Goal: Task Accomplishment & Management: Use online tool/utility

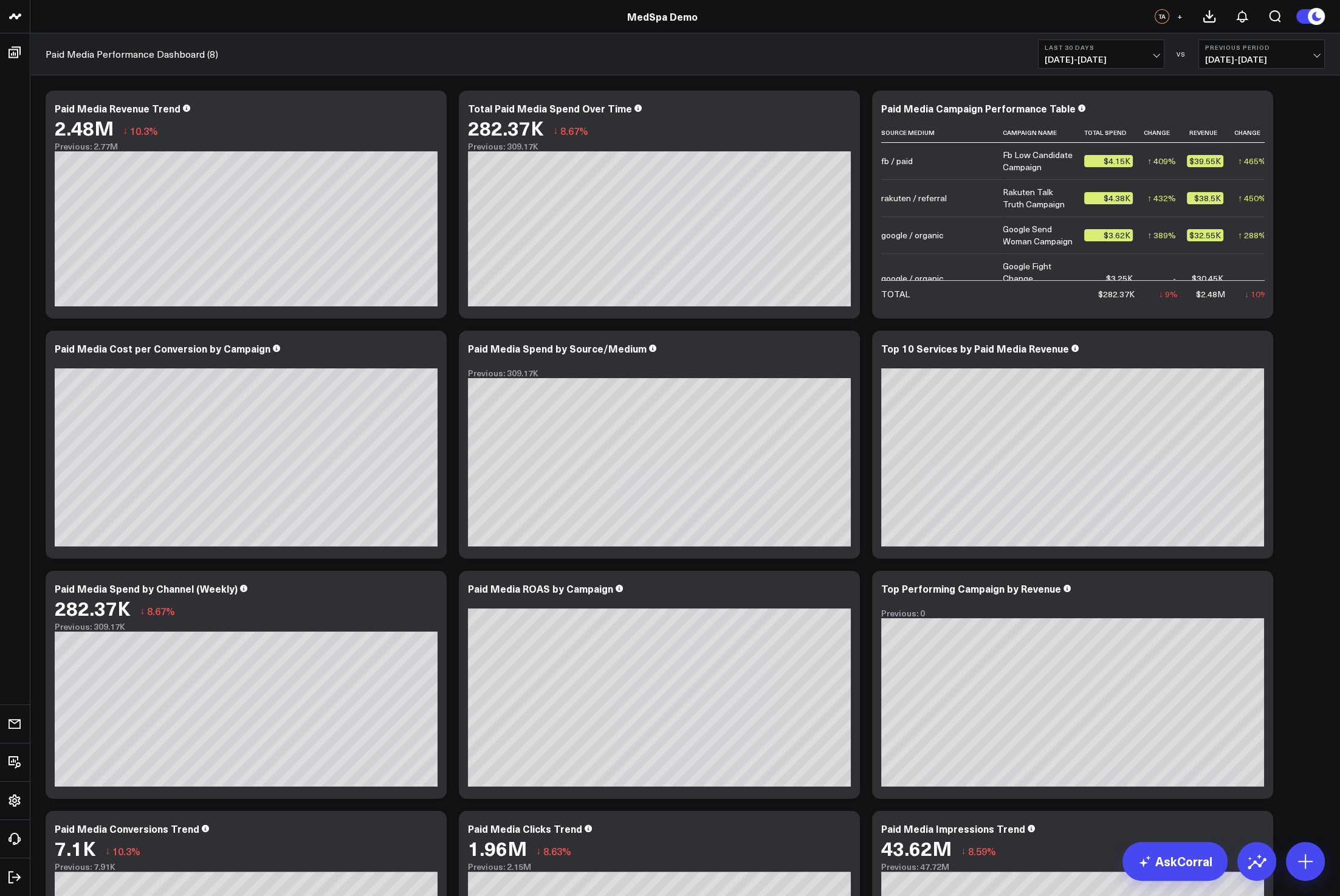
click at [1321, 553] on div "Modify via AI Copy link to widget Ask support Remove Create linked copy Executi…" at bounding box center [685, 564] width 1291 height 960
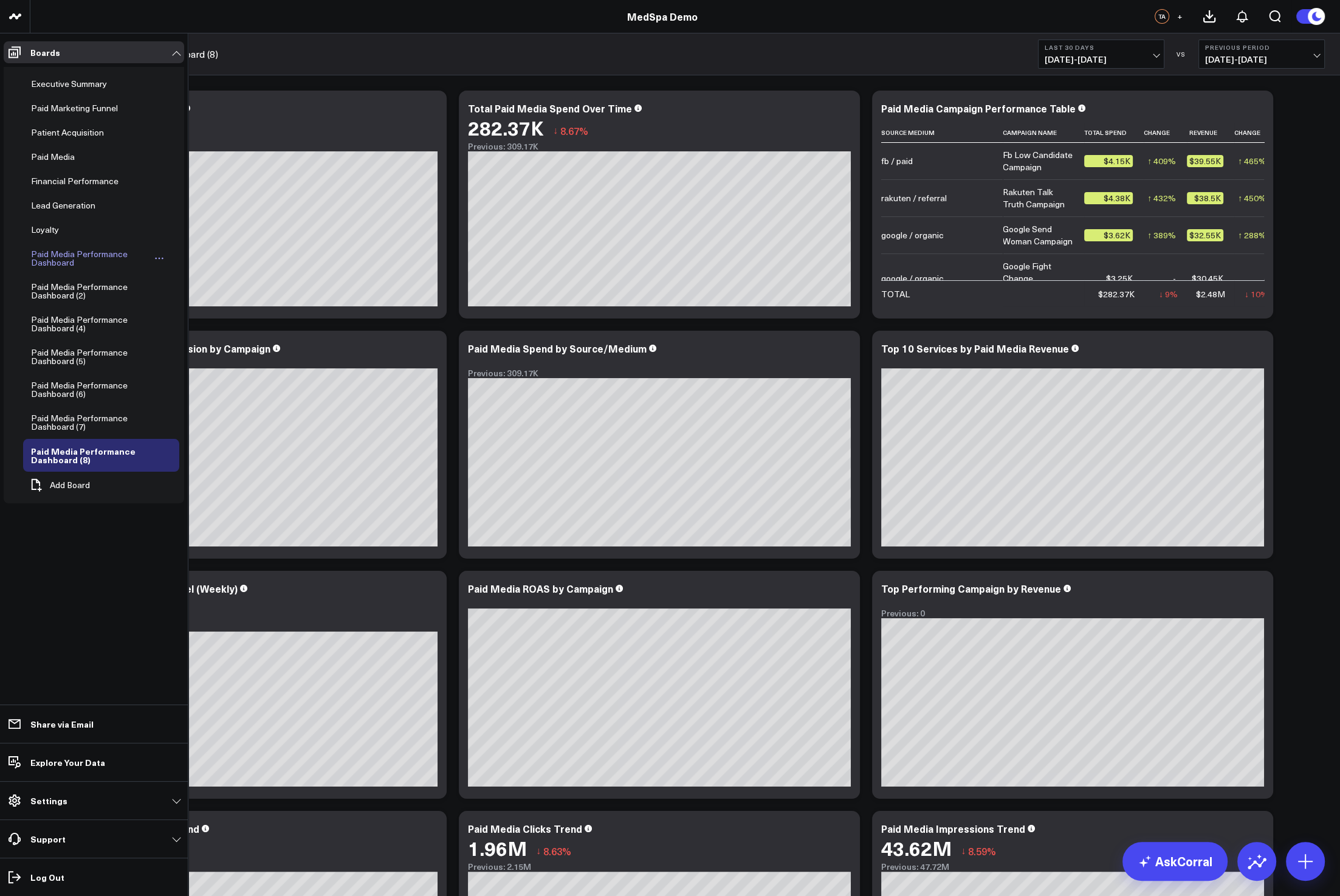
click at [156, 253] on icon "Open board menu" at bounding box center [159, 258] width 10 height 10
click at [197, 346] on button "Delete Board" at bounding box center [217, 343] width 99 height 23
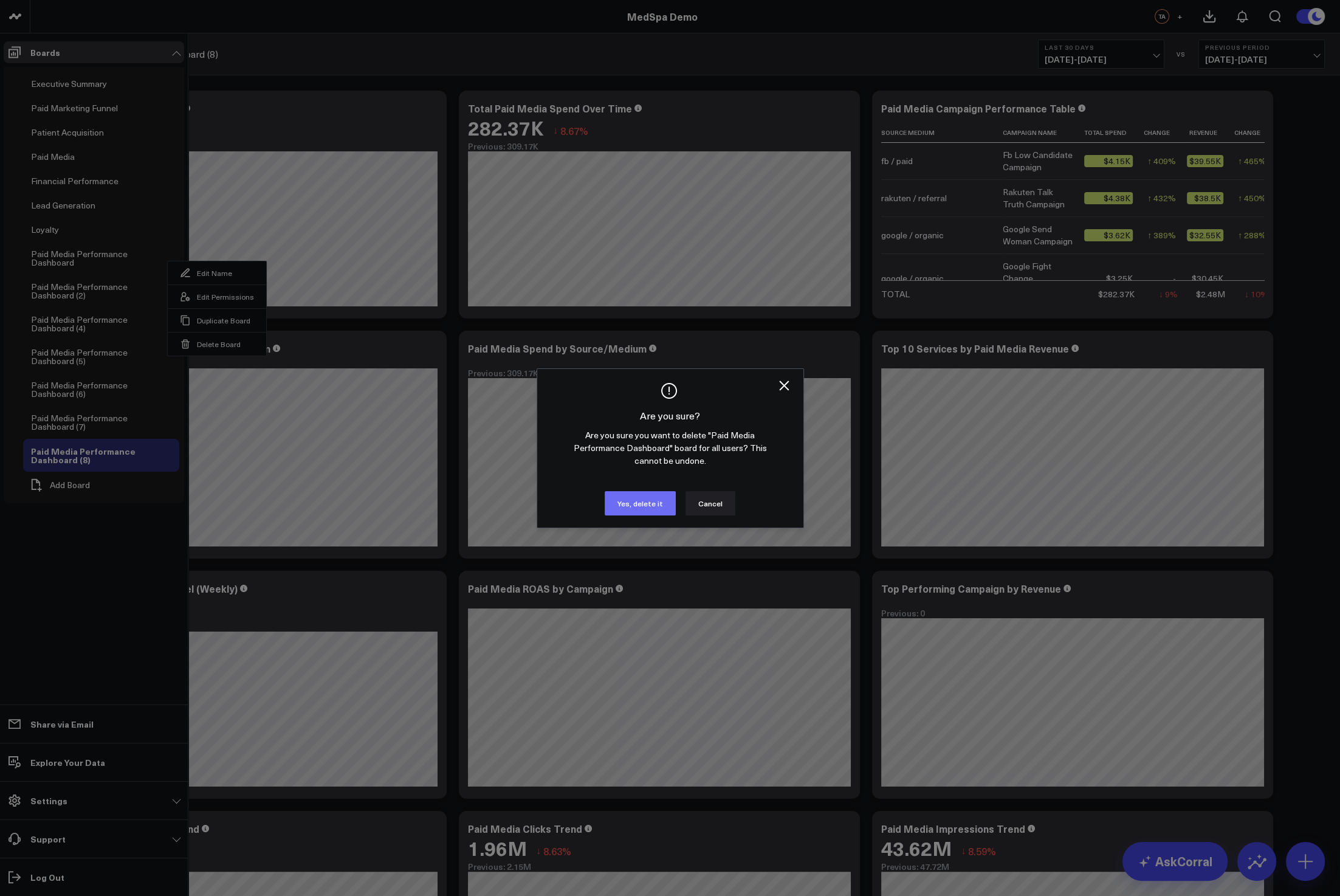
click at [651, 508] on button "Yes, delete it" at bounding box center [640, 503] width 71 height 24
click at [636, 507] on button "Yes, delete it" at bounding box center [640, 503] width 71 height 24
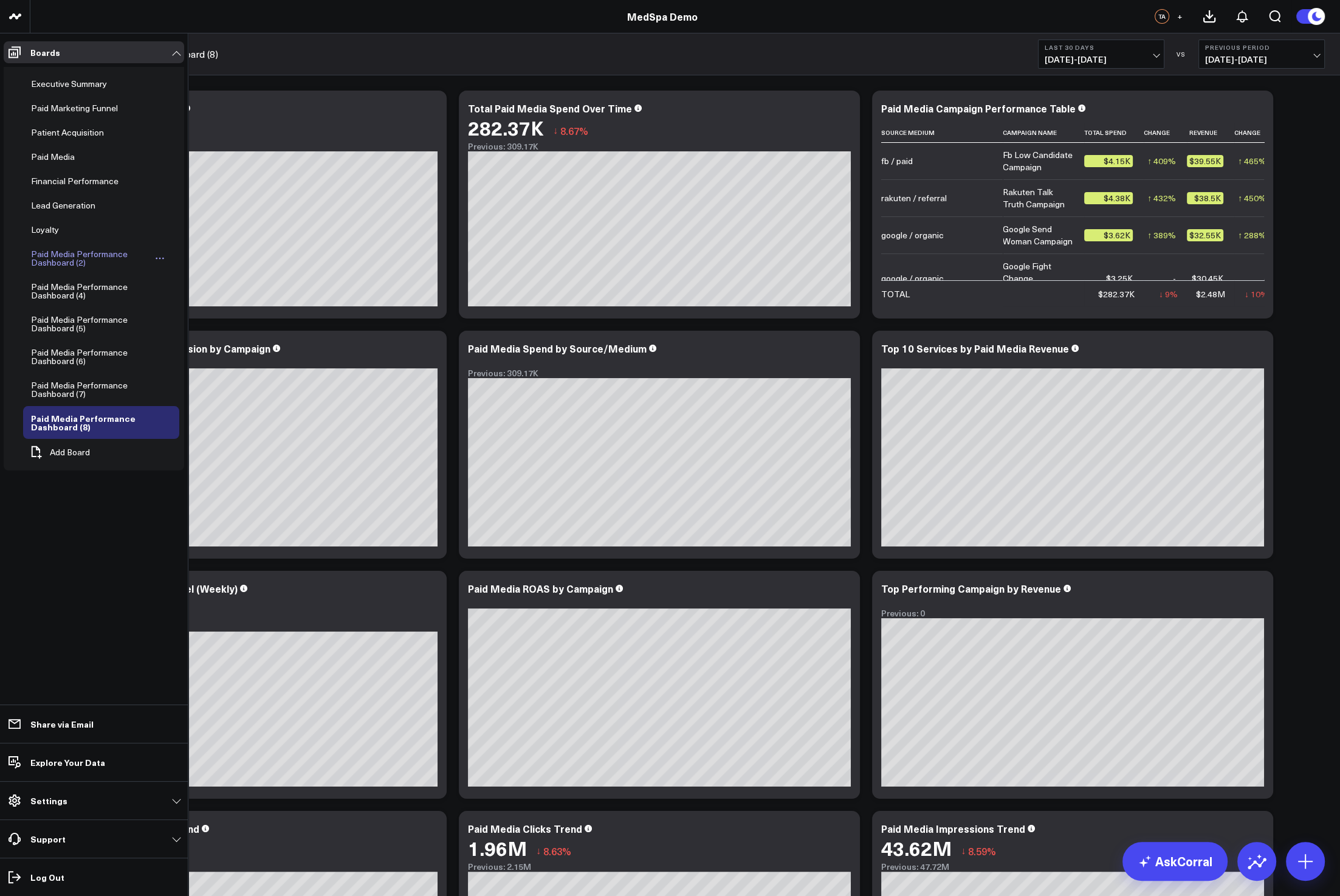
click at [161, 257] on icon "Open board menu" at bounding box center [160, 258] width 10 height 10
click at [205, 343] on button "Delete Board" at bounding box center [219, 343] width 99 height 23
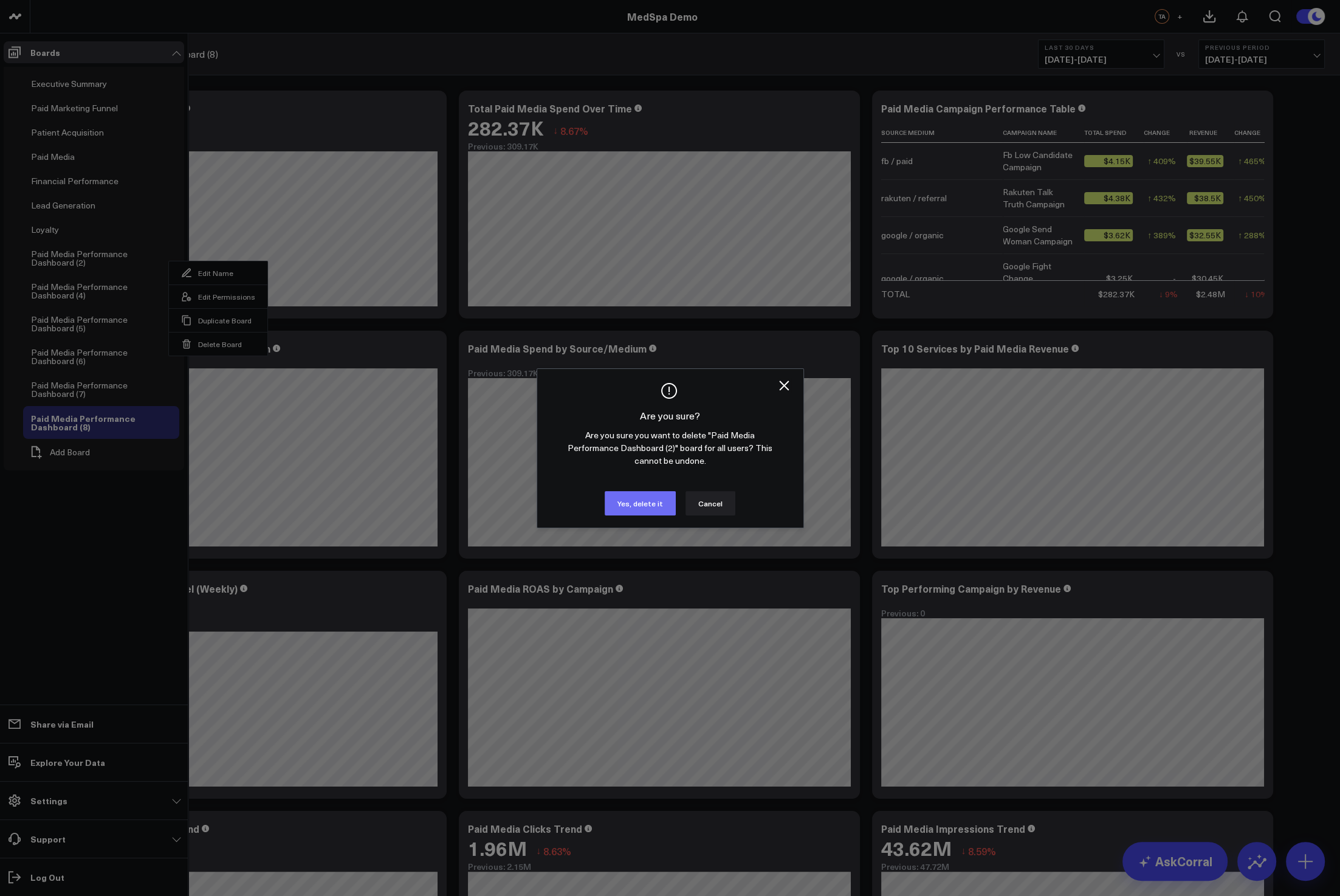
click at [637, 506] on button "Yes, delete it" at bounding box center [640, 503] width 71 height 24
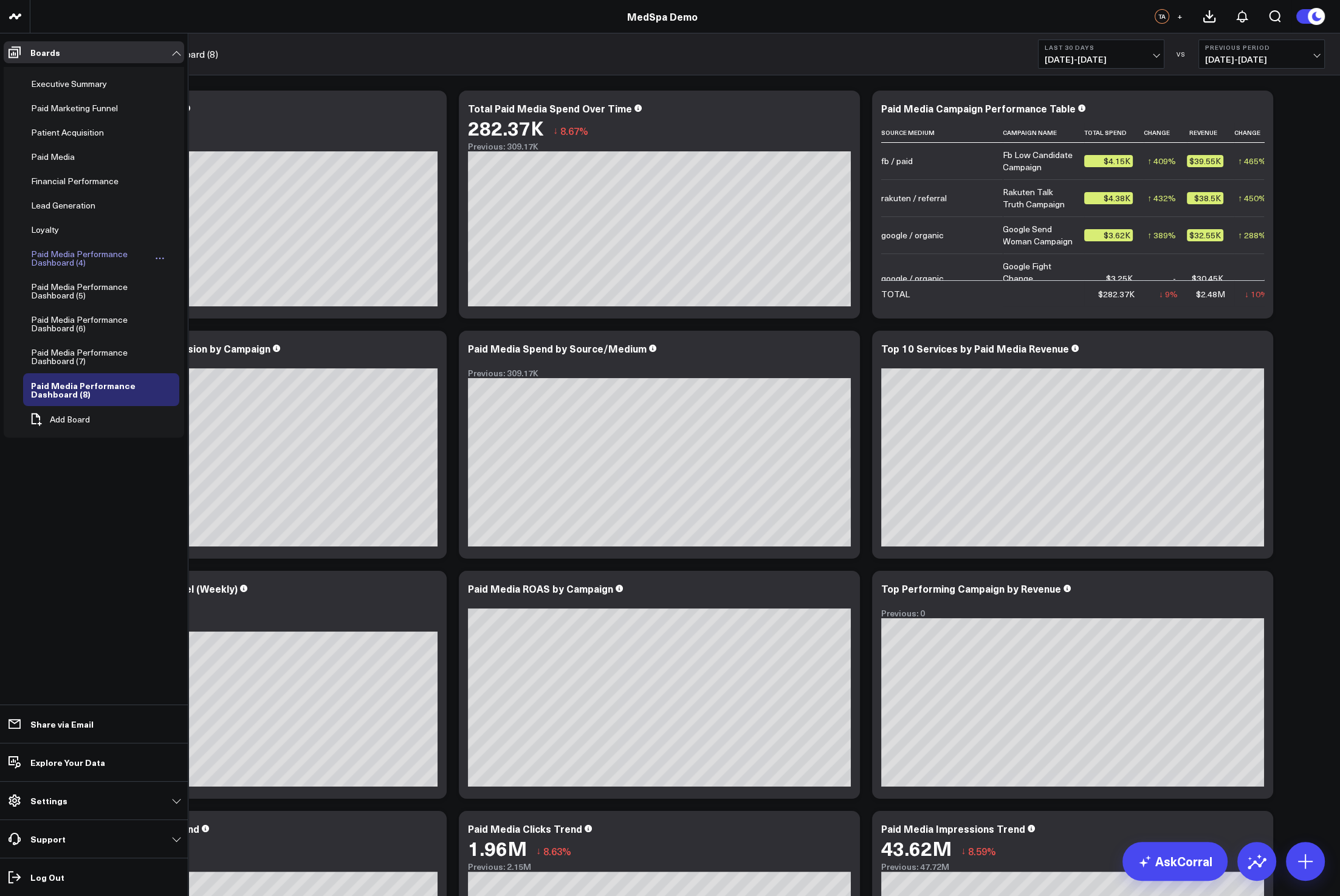
click at [158, 258] on icon "Open board menu" at bounding box center [160, 258] width 10 height 10
click at [209, 346] on button "Delete Board" at bounding box center [219, 343] width 99 height 23
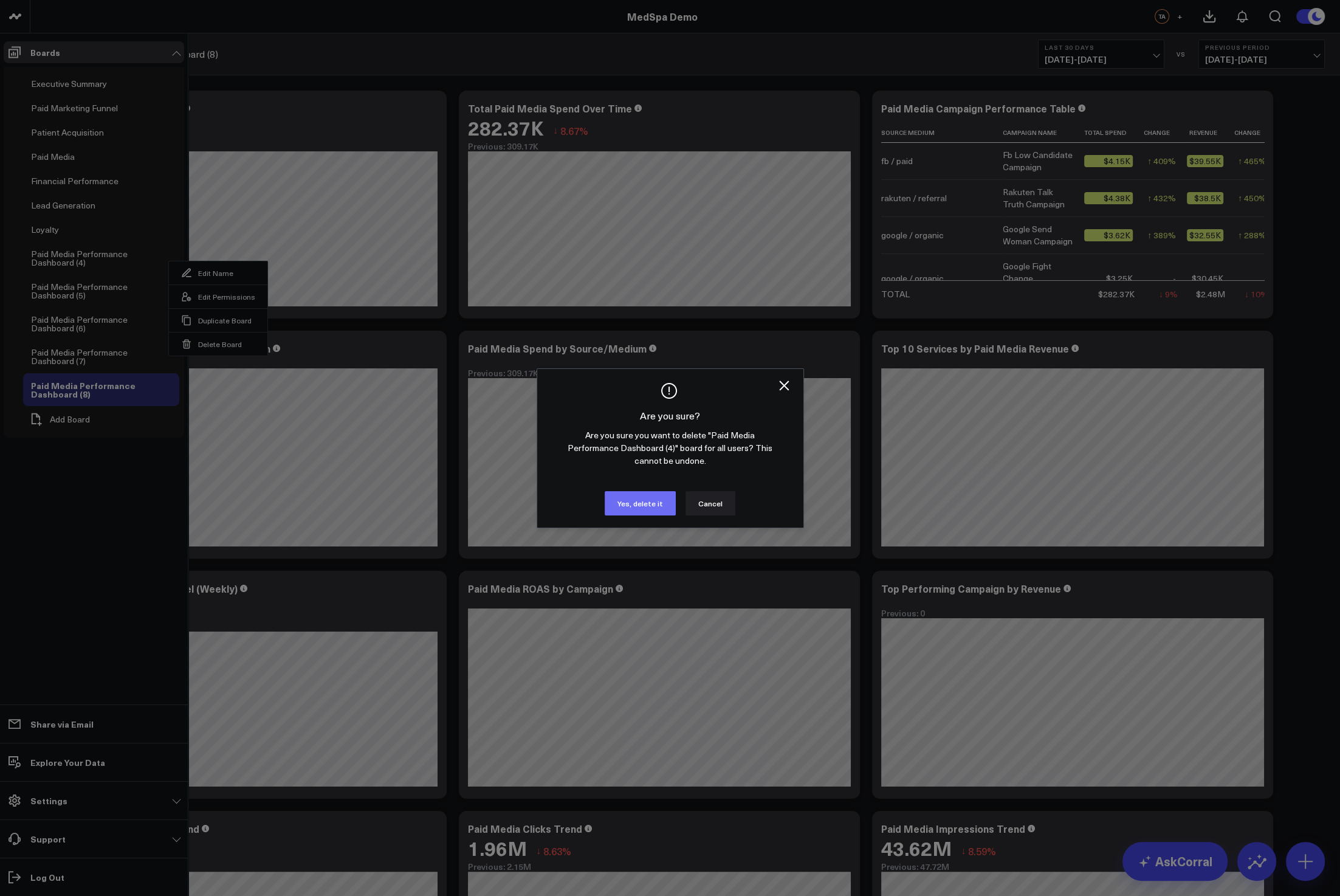
click at [657, 507] on button "Yes, delete it" at bounding box center [640, 503] width 71 height 24
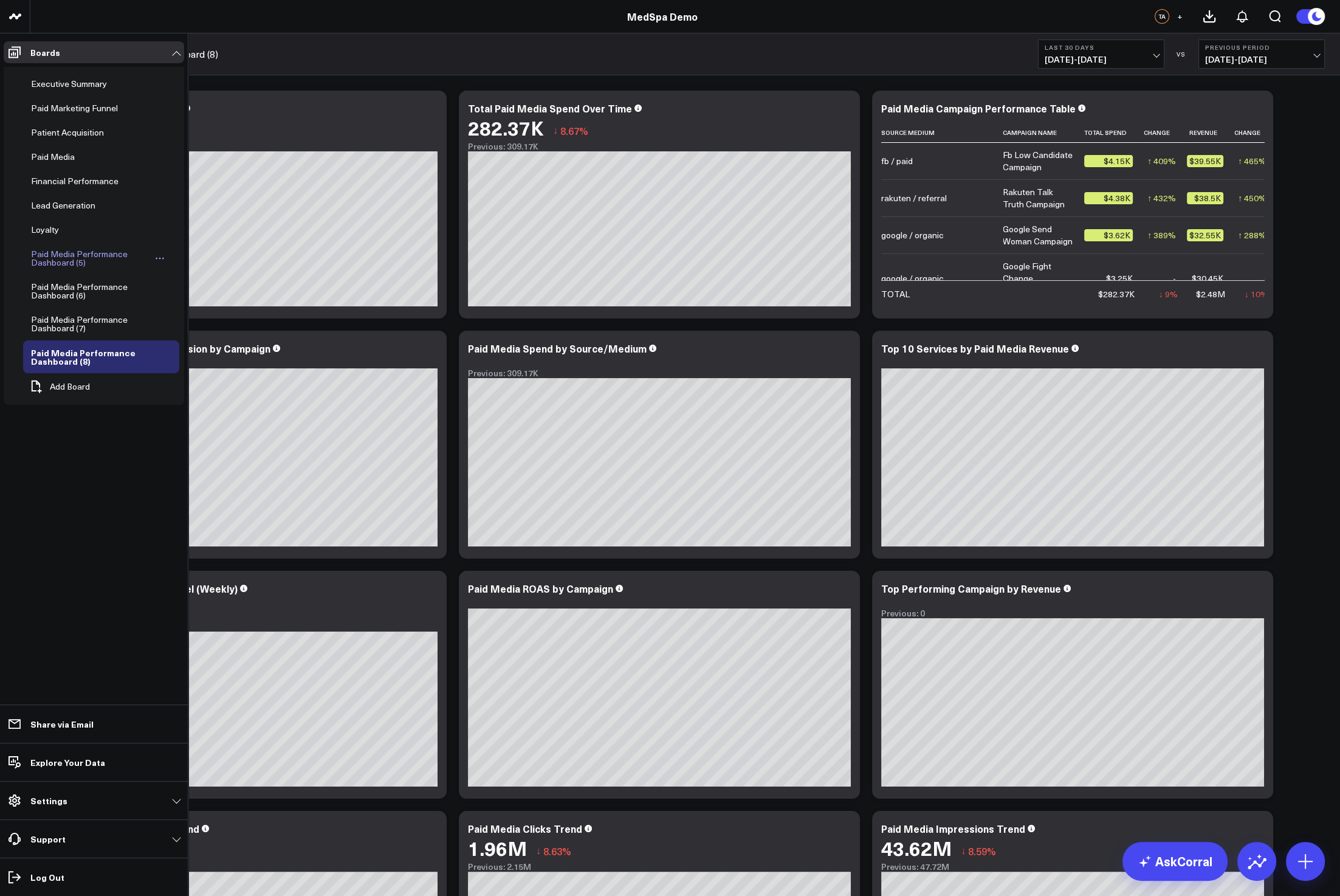
click at [170, 255] on link "Paid Media Performance Dashboard (5)" at bounding box center [98, 258] width 149 height 33
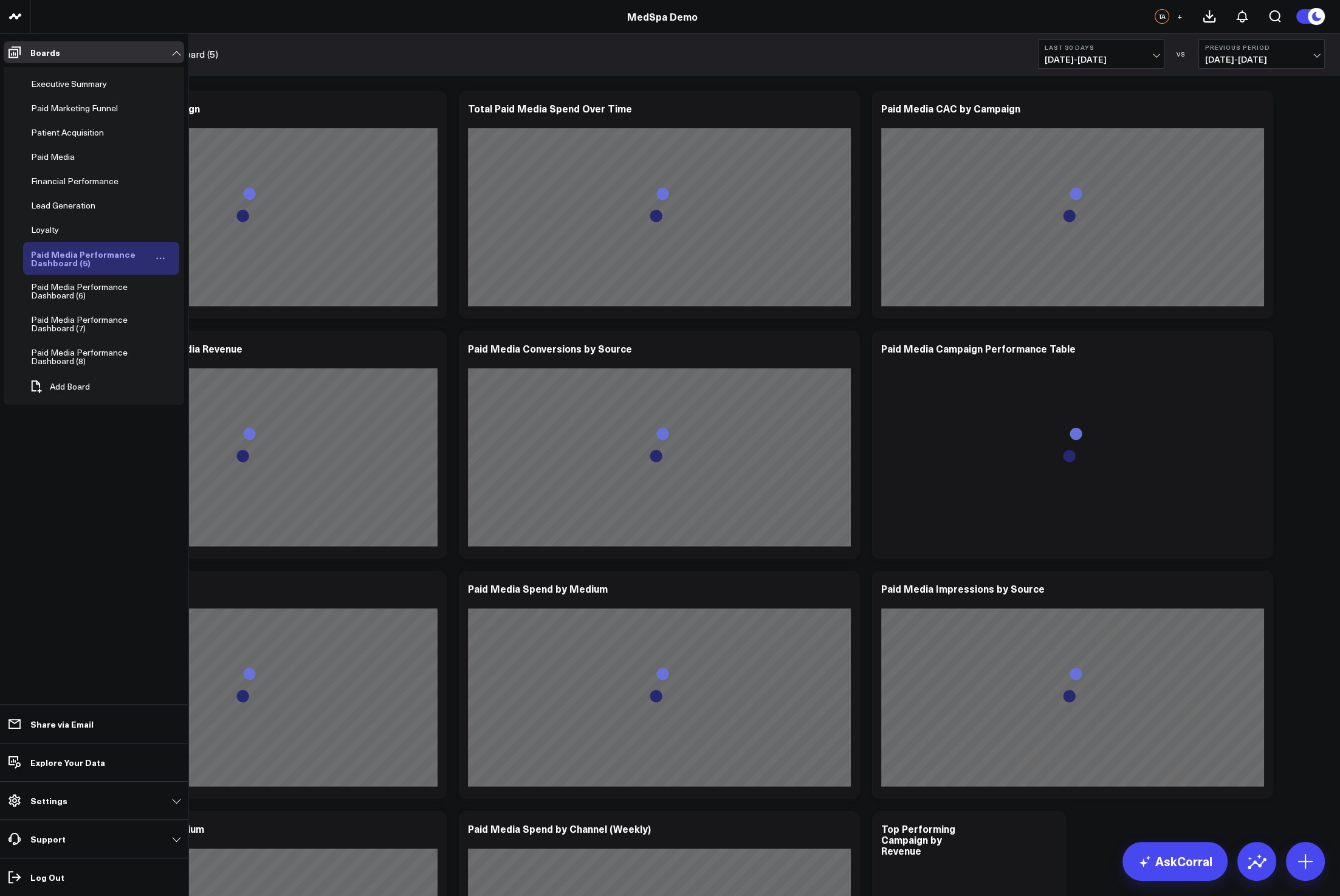
click at [165, 254] on icon "Open board menu" at bounding box center [160, 258] width 10 height 10
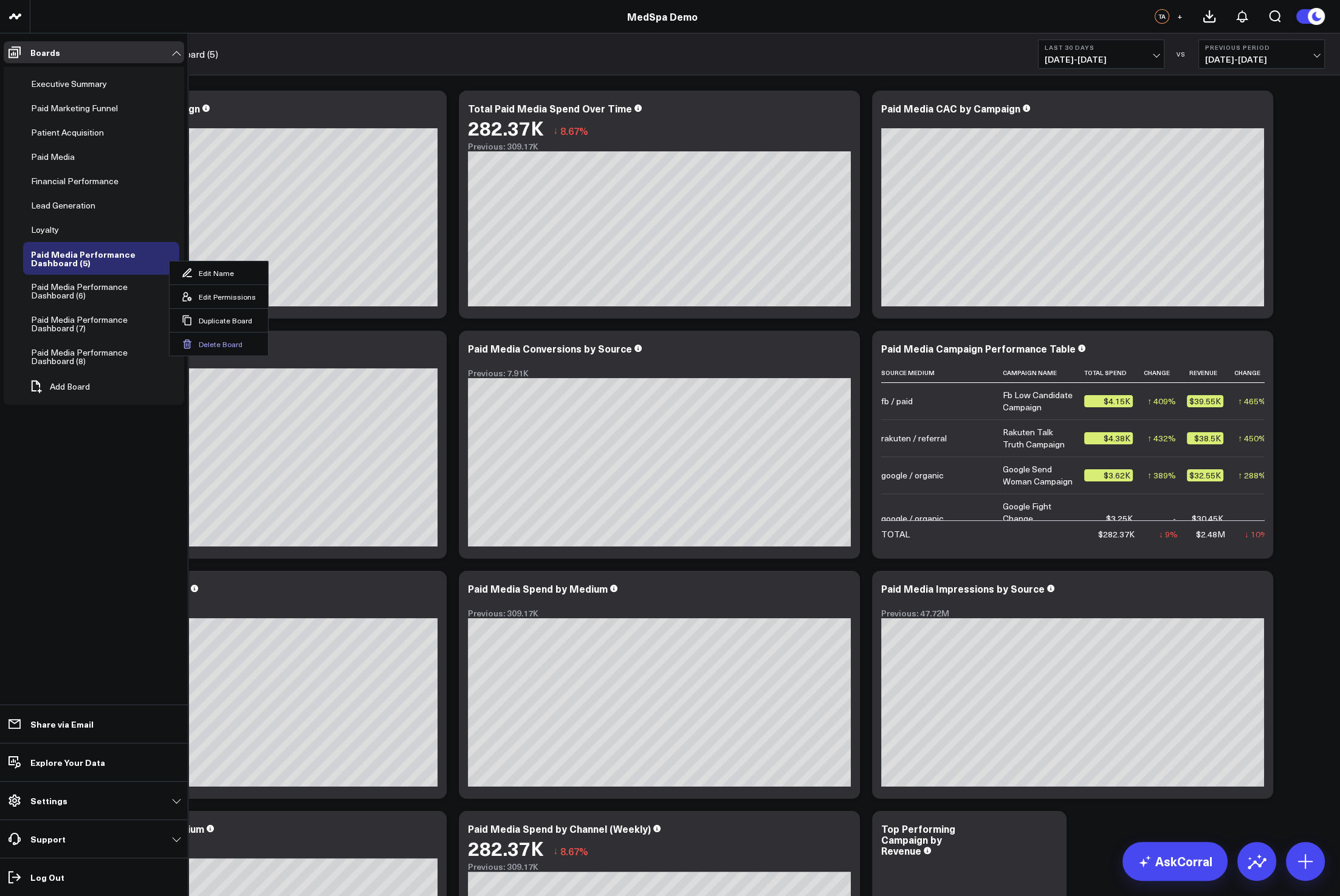
click at [202, 340] on button "Delete Board" at bounding box center [219, 343] width 99 height 23
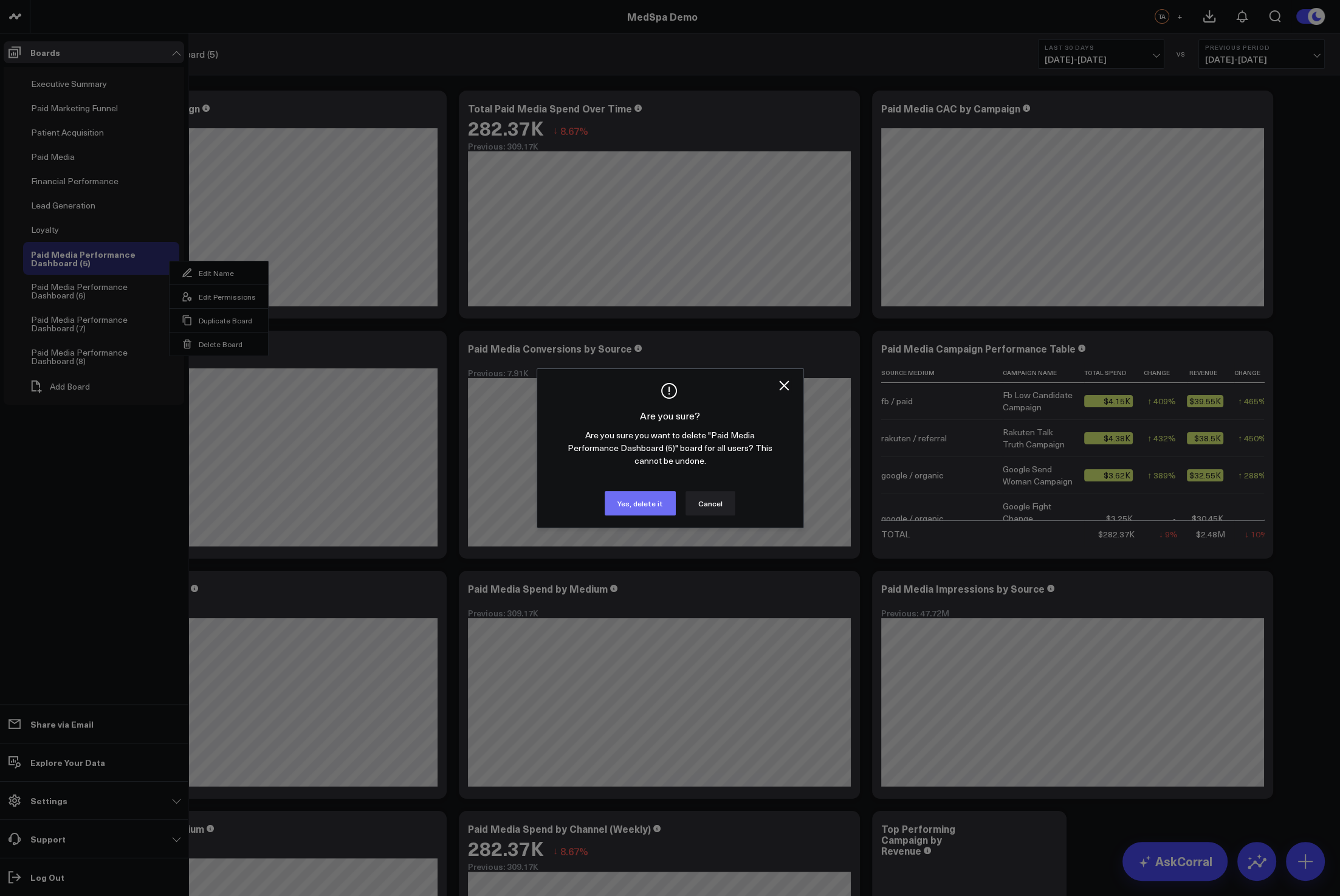
click at [657, 507] on button "Yes, delete it" at bounding box center [640, 503] width 71 height 24
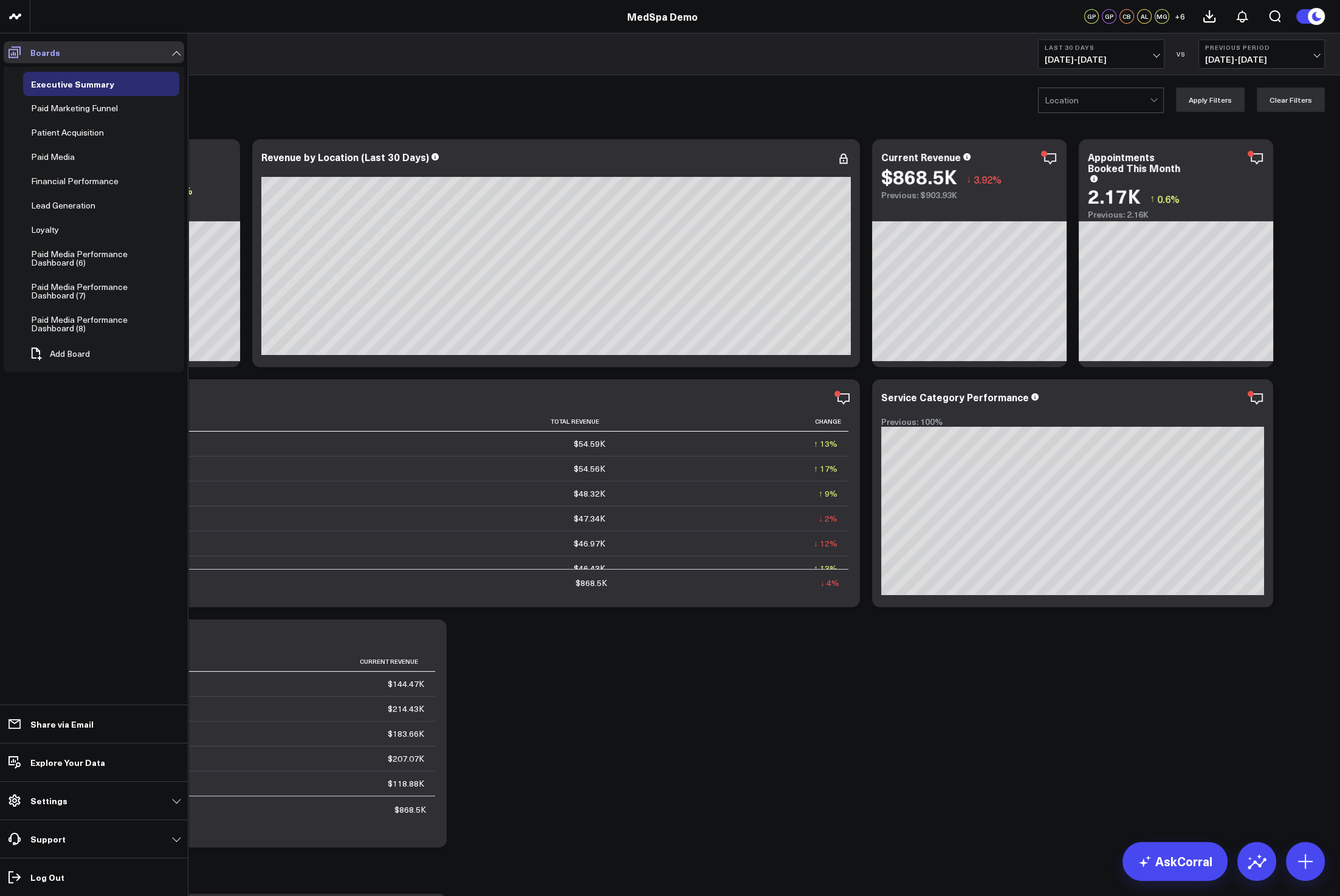
click at [18, 54] on icon at bounding box center [14, 52] width 15 height 15
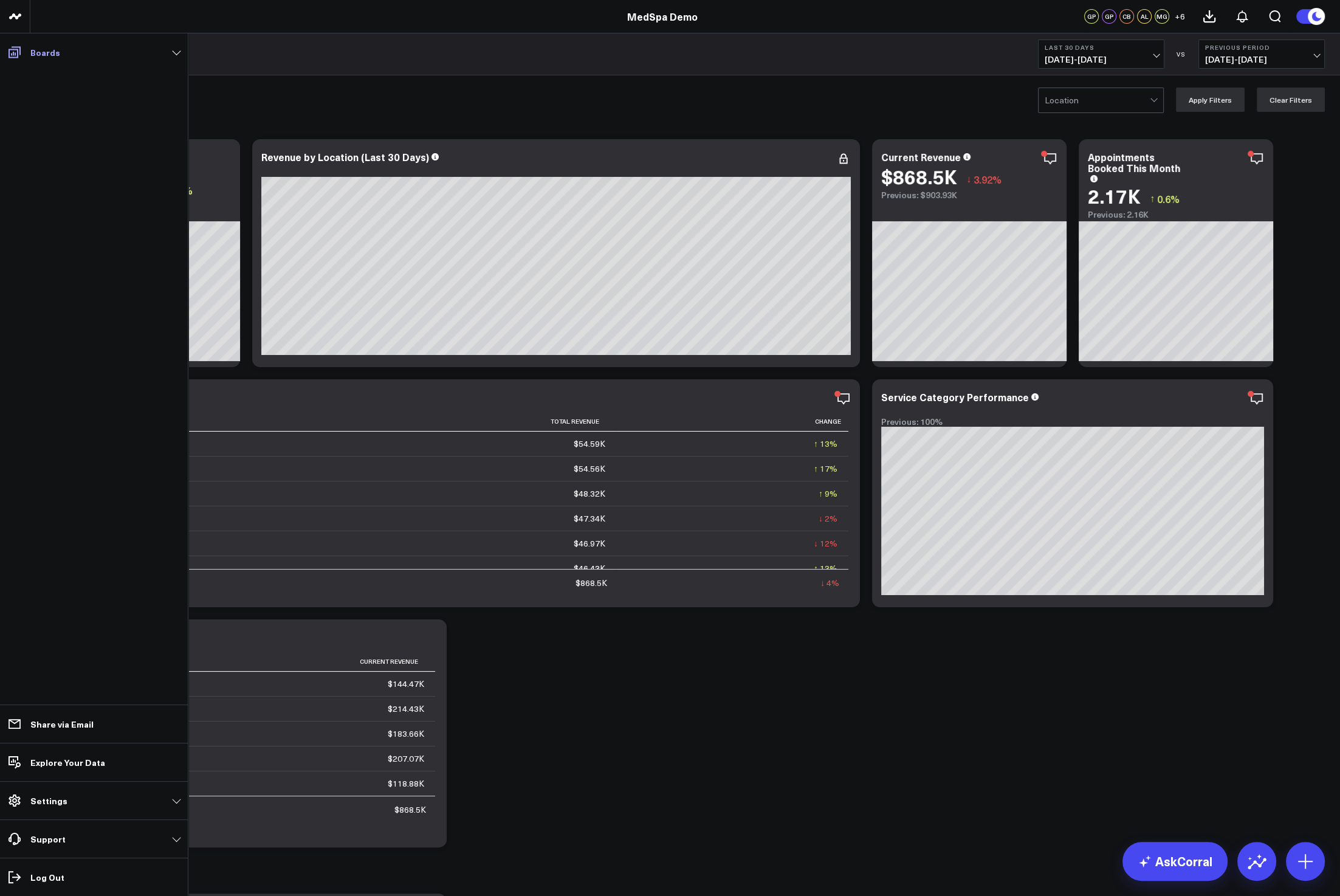
click at [18, 54] on icon at bounding box center [14, 52] width 15 height 15
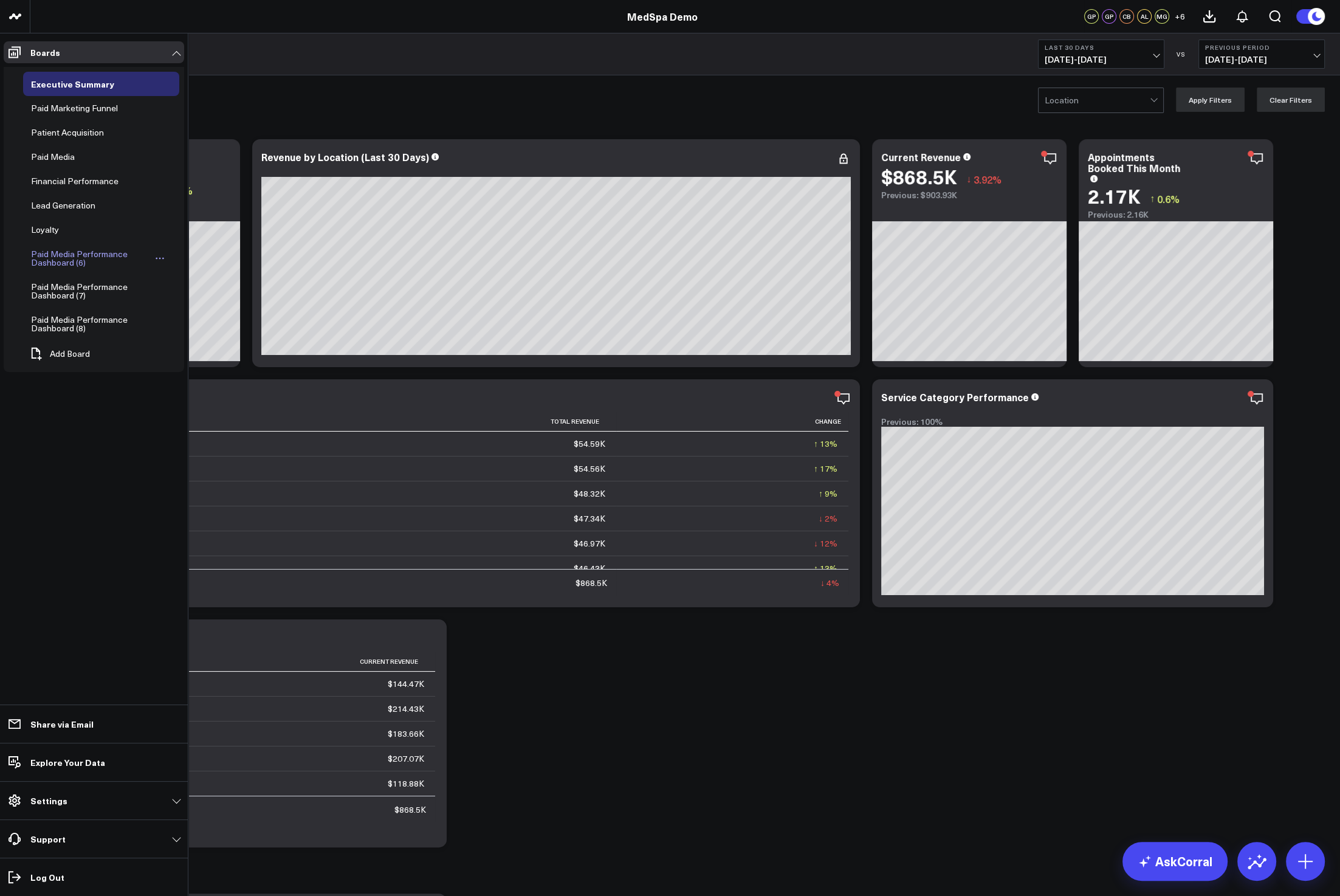
click at [157, 254] on icon "Open board menu" at bounding box center [160, 258] width 10 height 10
click at [204, 340] on button "Delete Board" at bounding box center [219, 343] width 99 height 23
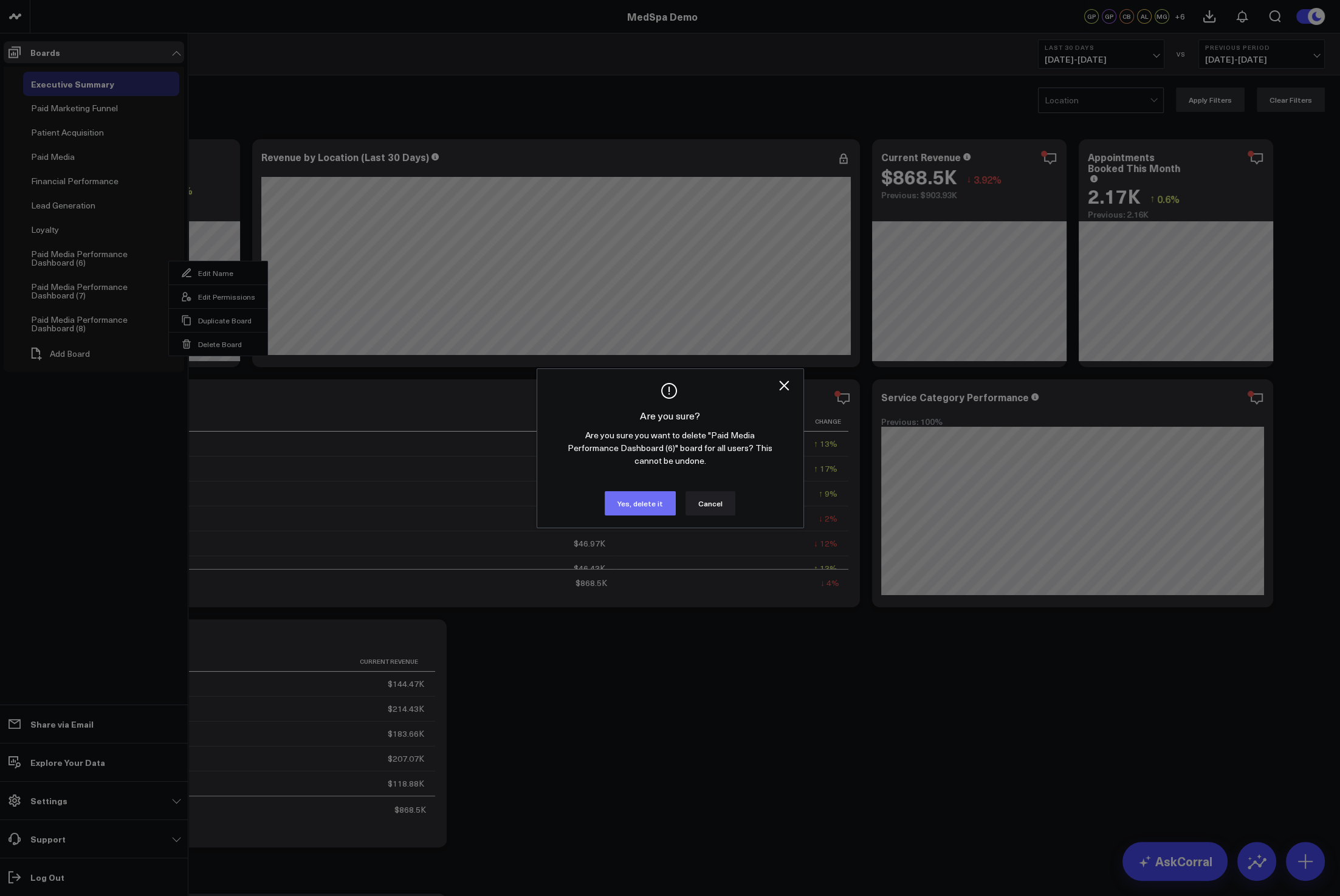
click at [642, 502] on button "Yes, delete it" at bounding box center [640, 503] width 71 height 24
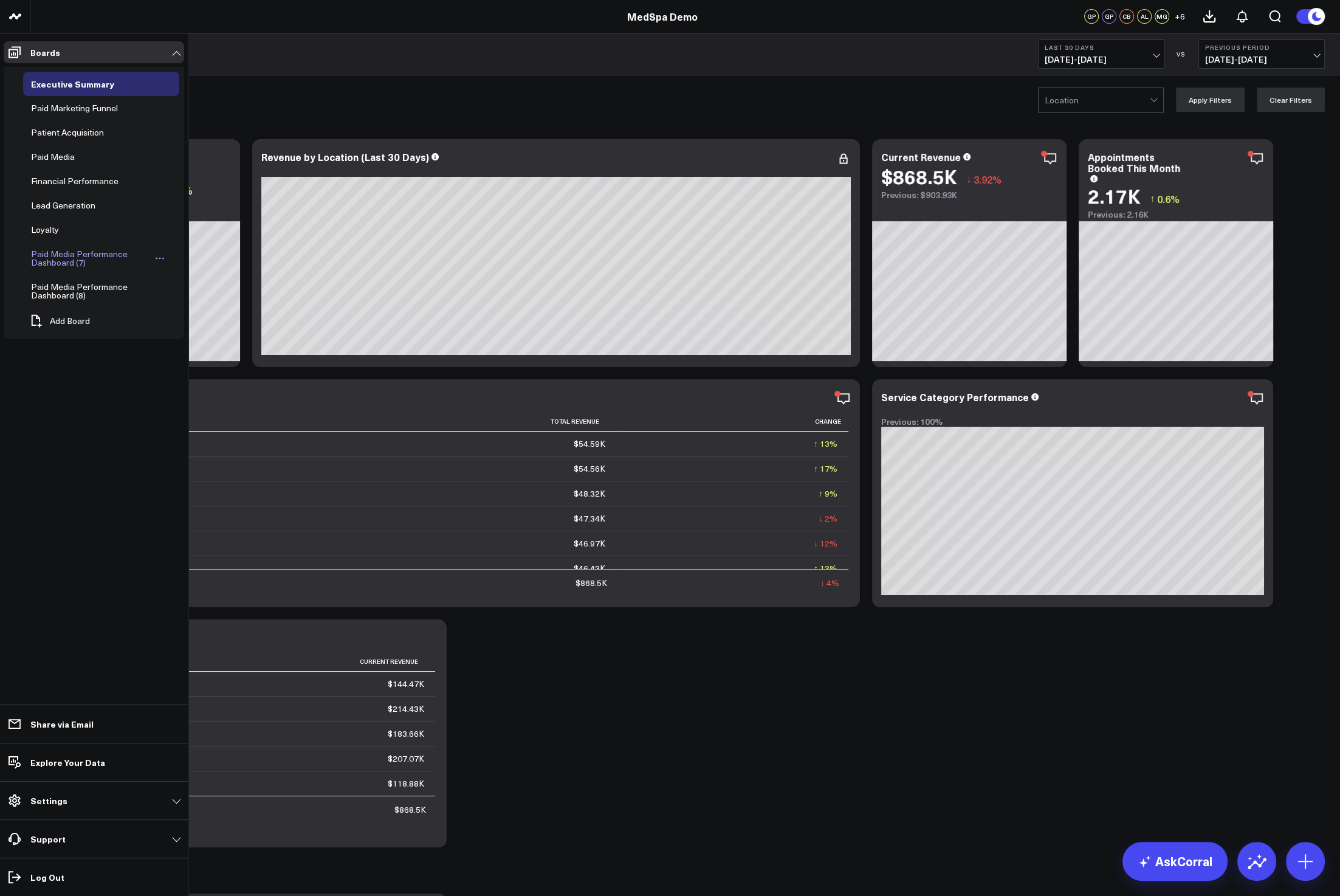
click at [161, 258] on icon "Open board menu" at bounding box center [160, 258] width 10 height 10
click at [207, 341] on button "Delete Board" at bounding box center [219, 343] width 99 height 23
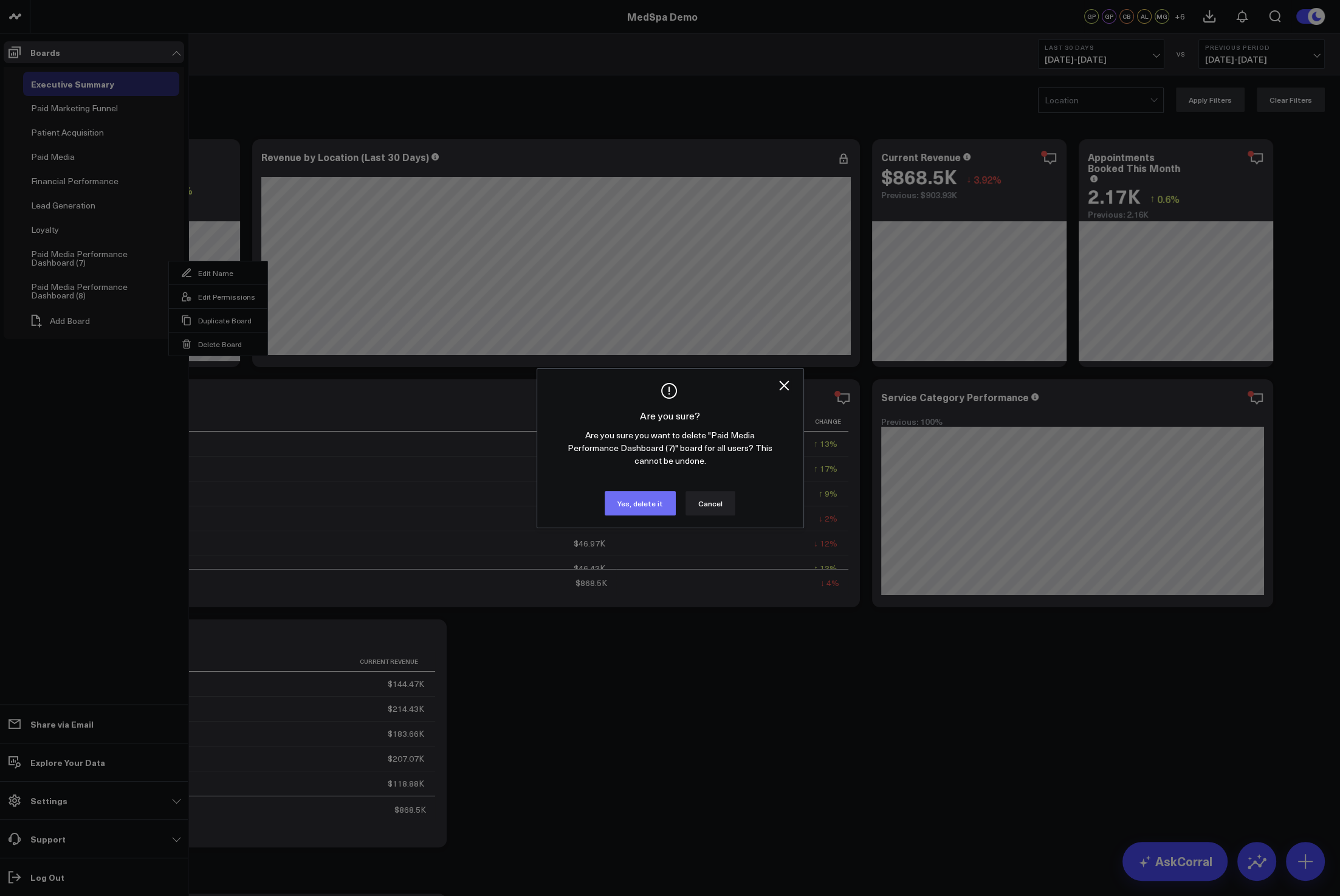
click at [643, 500] on button "Yes, delete it" at bounding box center [640, 503] width 71 height 24
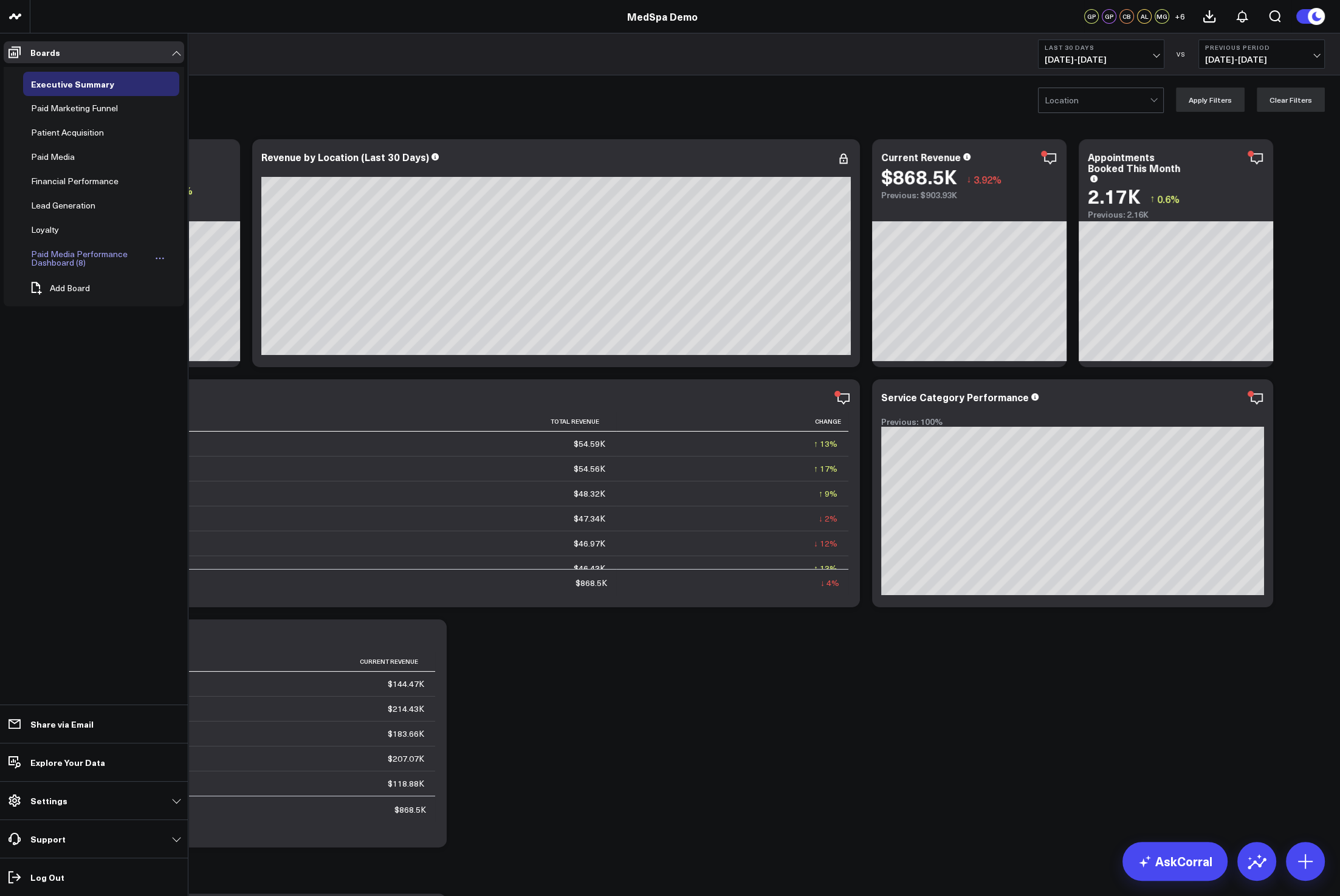
click at [163, 258] on icon "Open board menu" at bounding box center [160, 258] width 10 height 10
click at [218, 341] on button "Delete Board" at bounding box center [219, 343] width 99 height 23
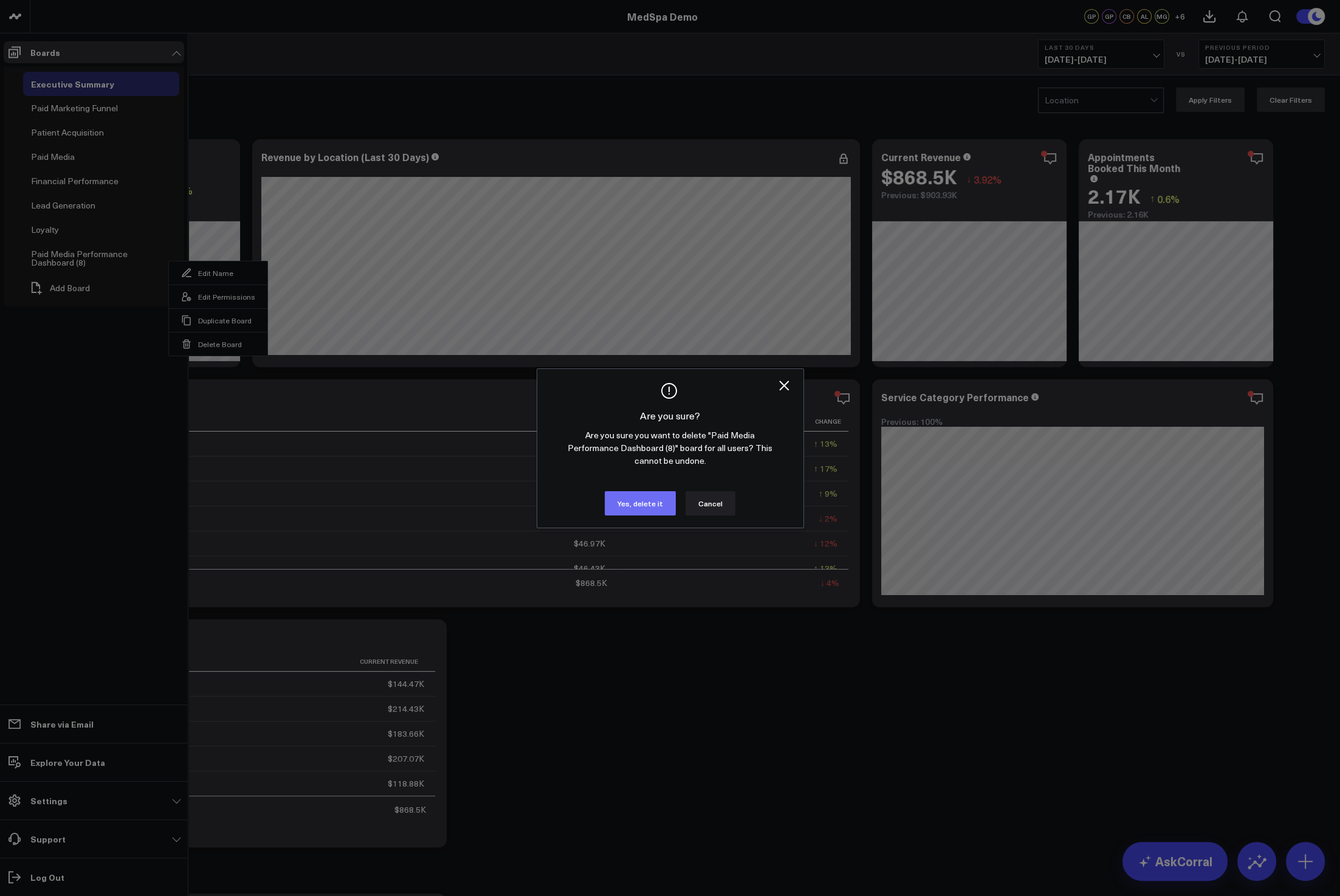
click at [656, 504] on button "Yes, delete it" at bounding box center [640, 503] width 71 height 24
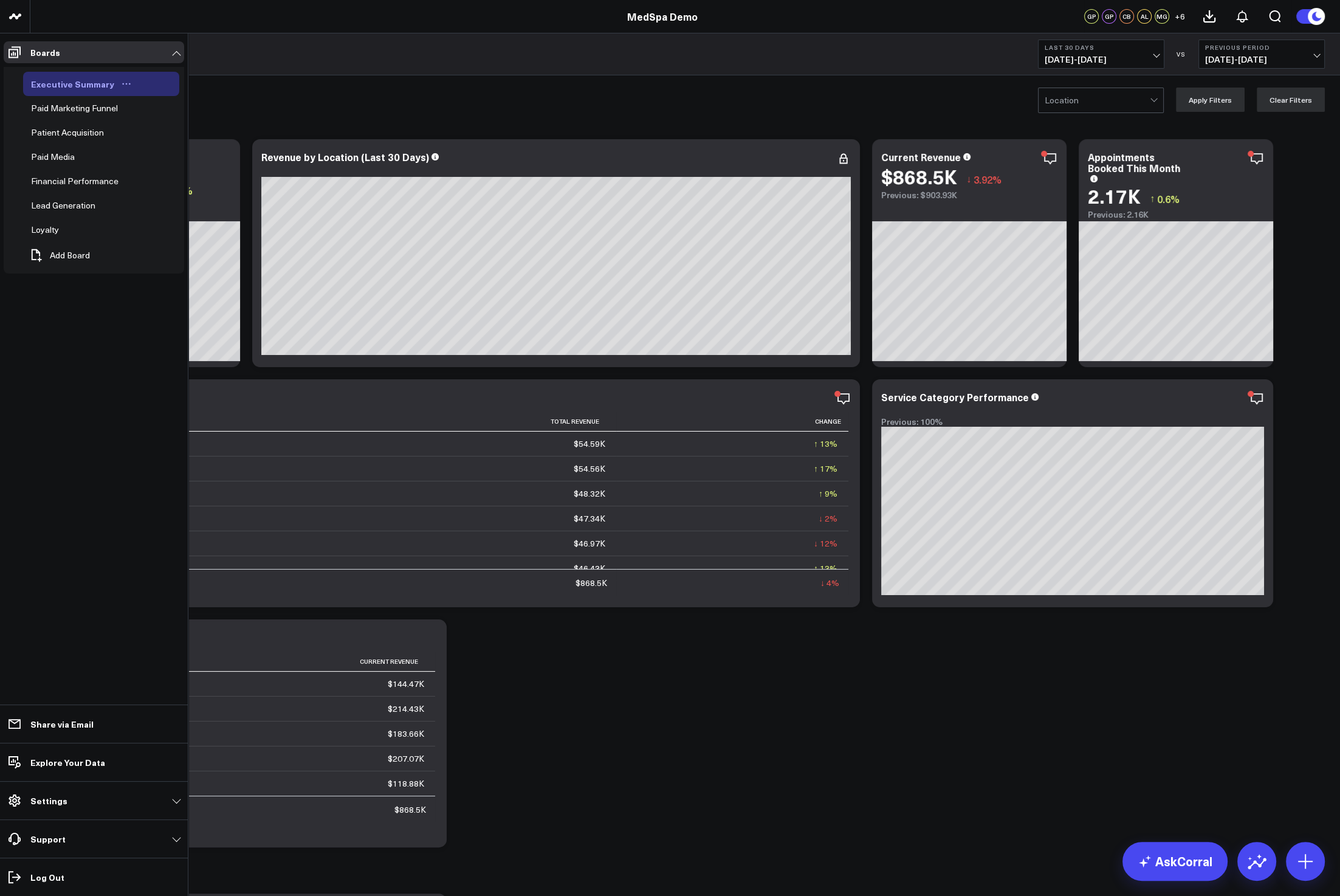
click at [97, 88] on div "Executive Summary" at bounding box center [72, 83] width 89 height 15
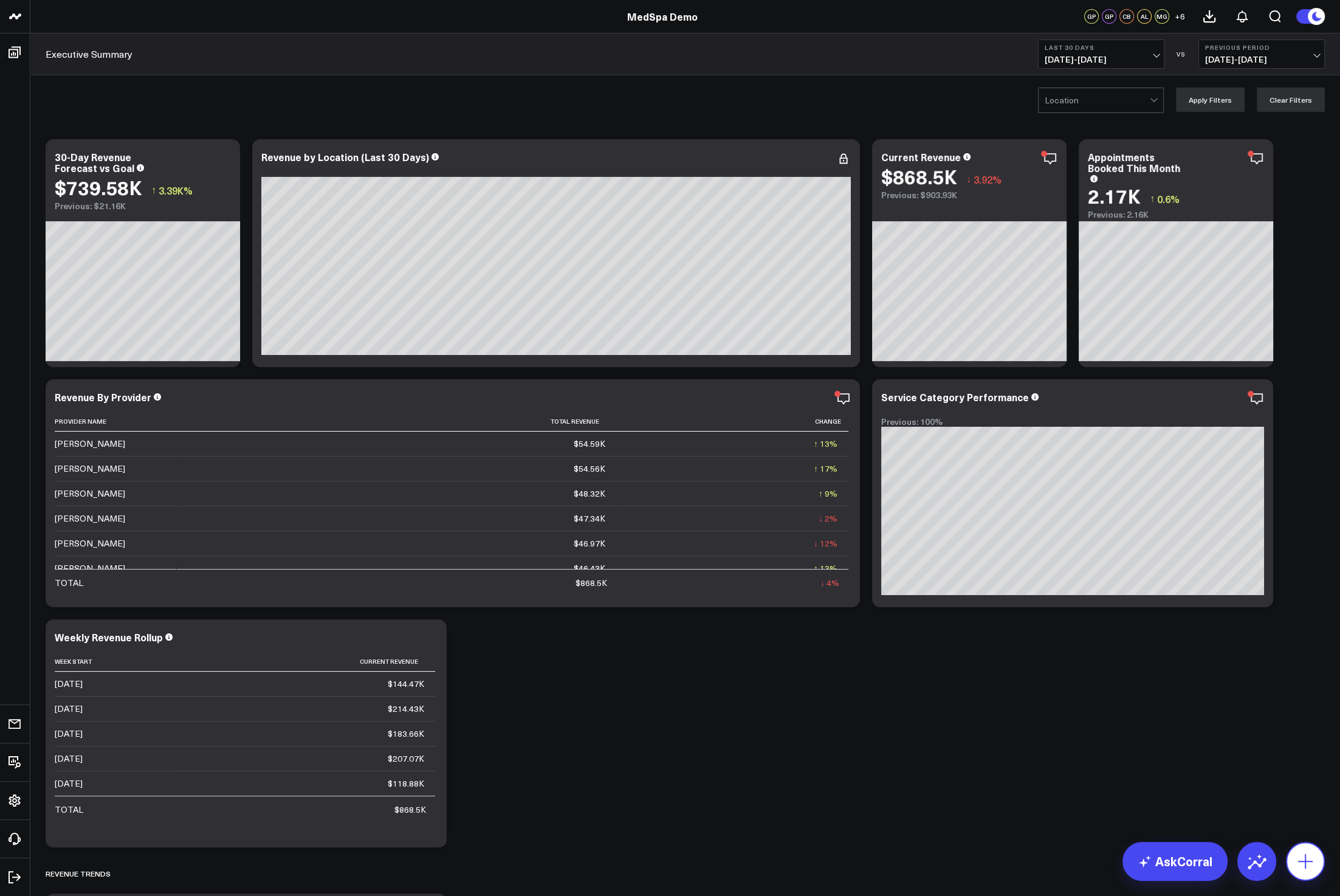
click at [1304, 856] on icon at bounding box center [1305, 860] width 15 height 15
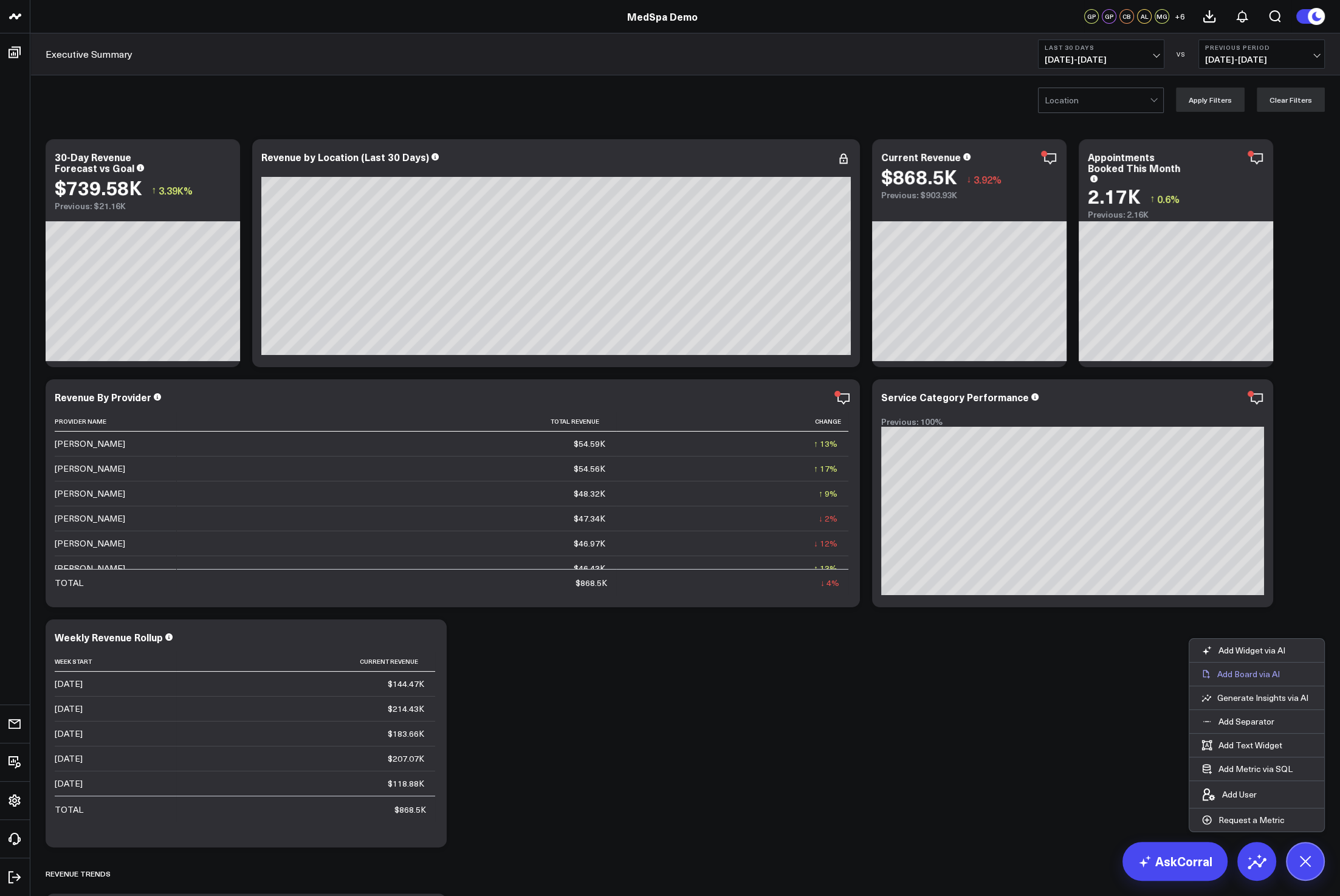
click at [1266, 678] on p "Add Board via AI" at bounding box center [1248, 674] width 62 height 11
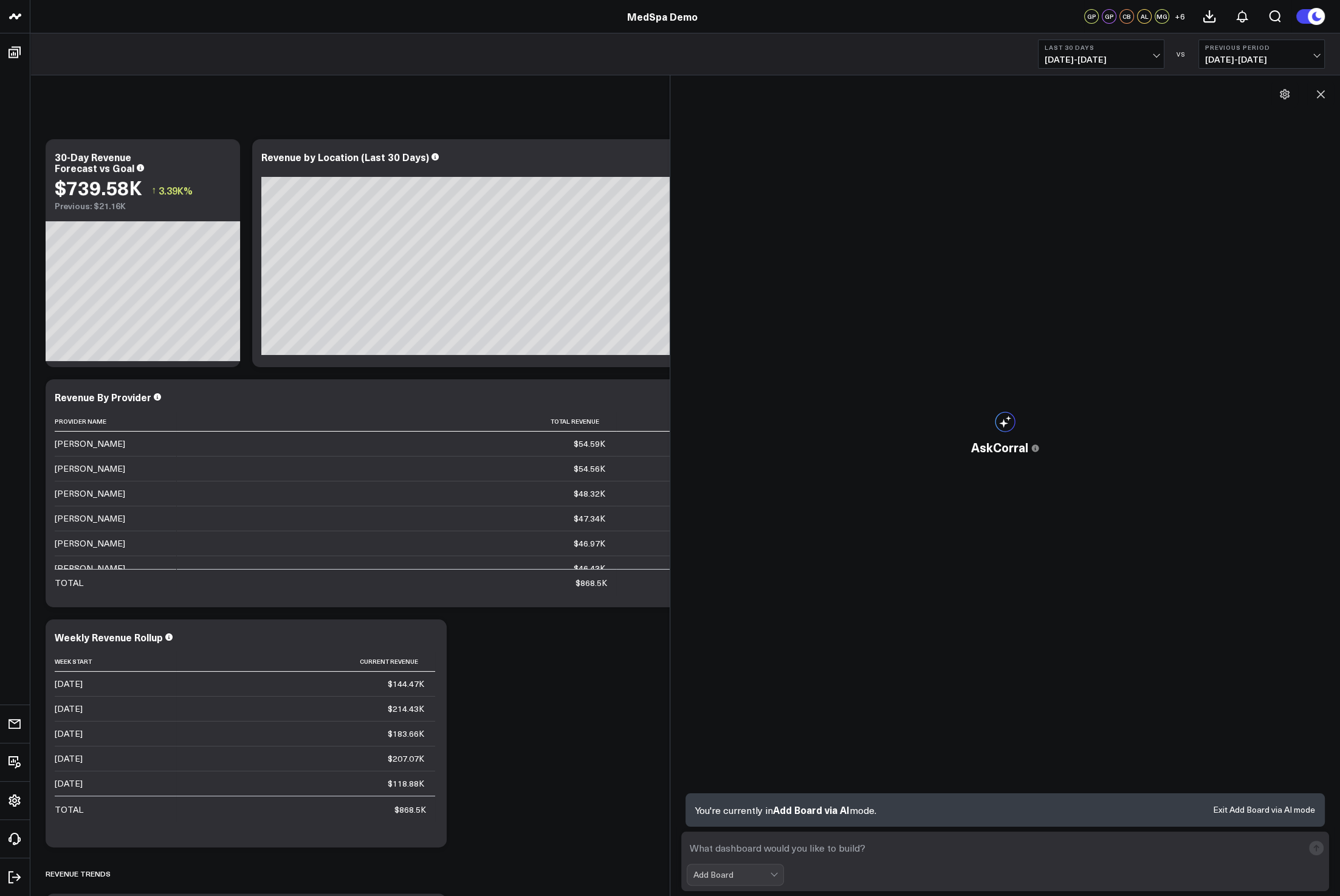
click at [740, 852] on textarea at bounding box center [995, 847] width 616 height 22
type textarea "build a paid media performance dashboard"
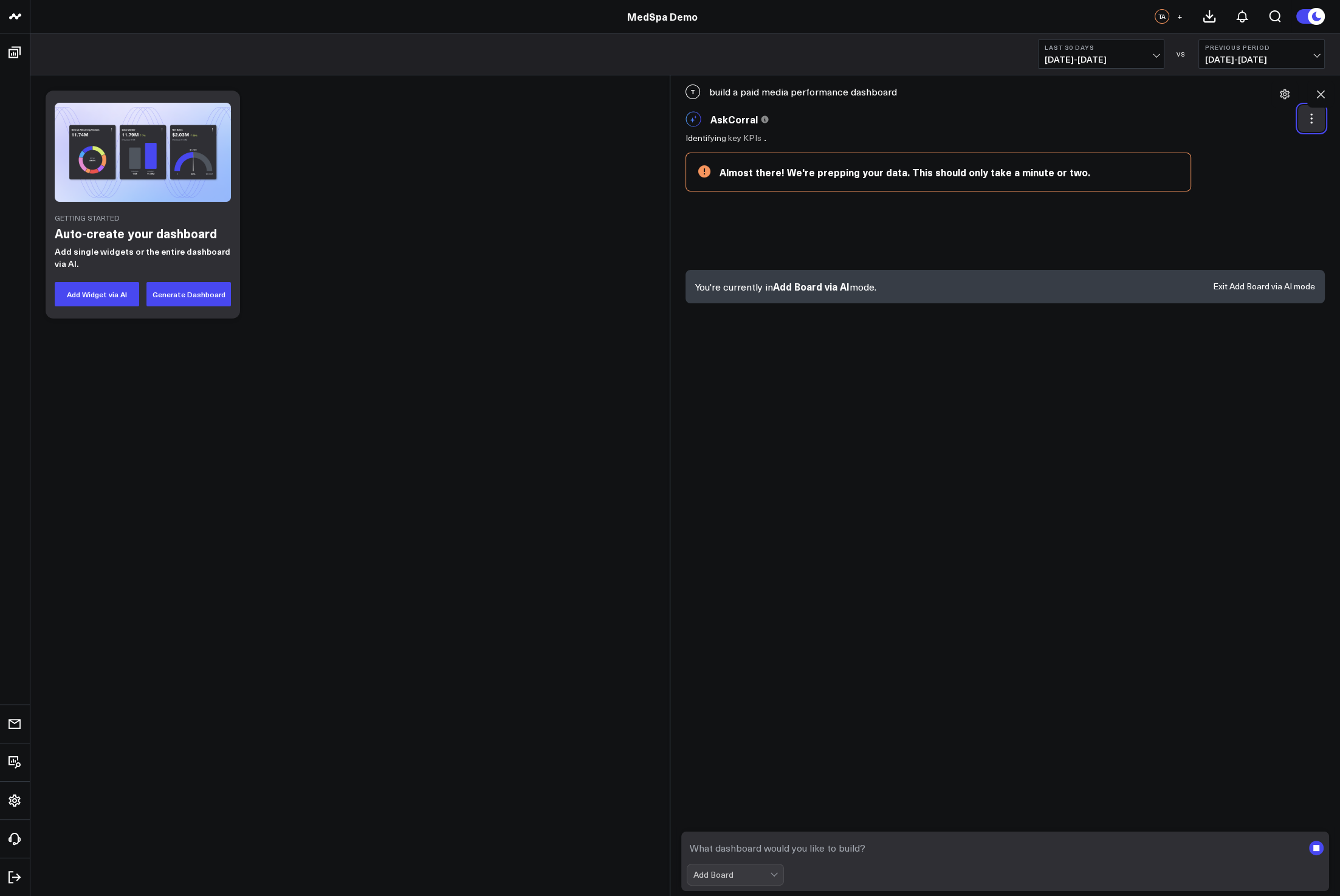
click at [1312, 117] on icon at bounding box center [1311, 119] width 12 height 12
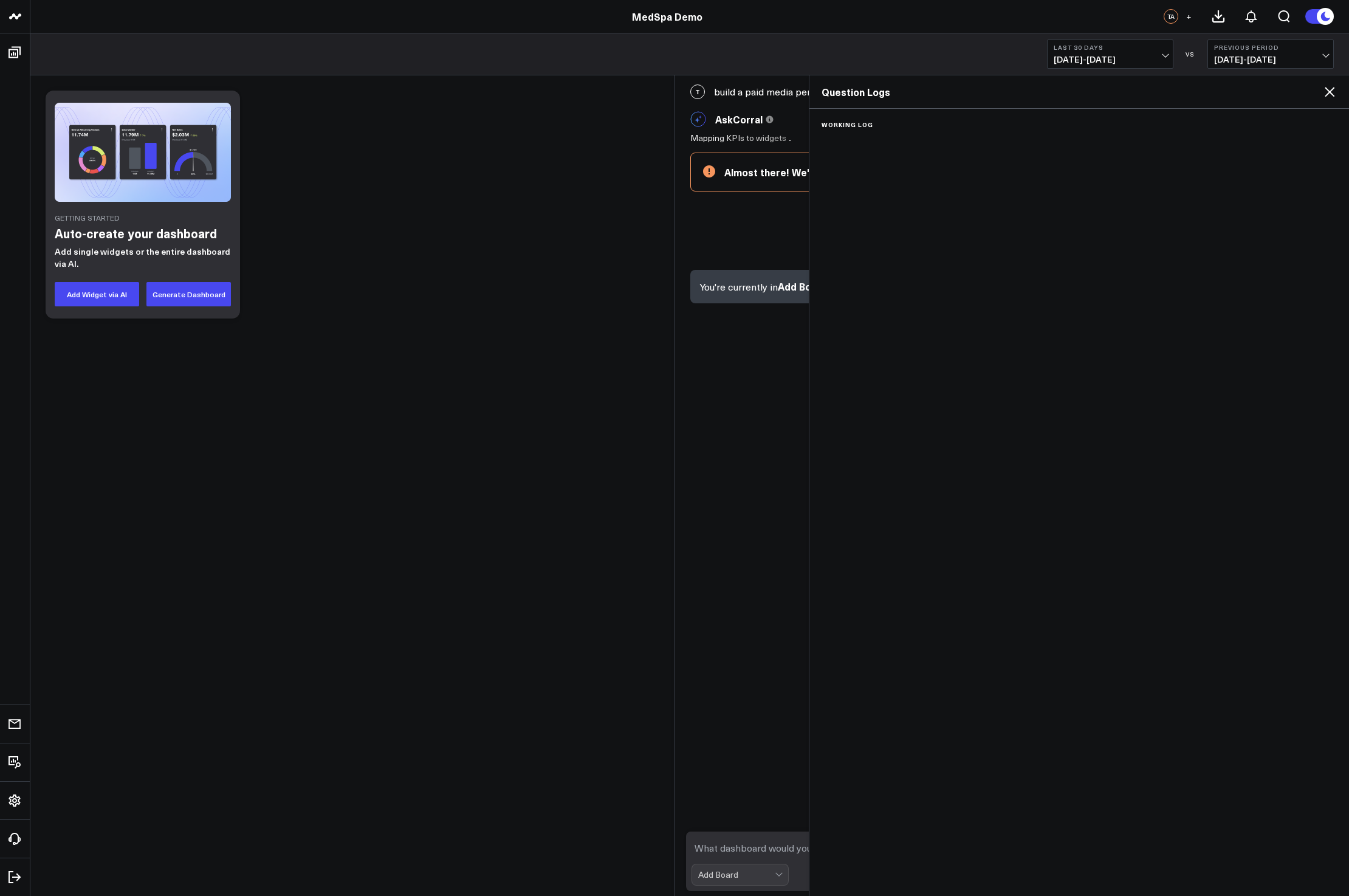
click at [1327, 95] on icon at bounding box center [1330, 91] width 15 height 15
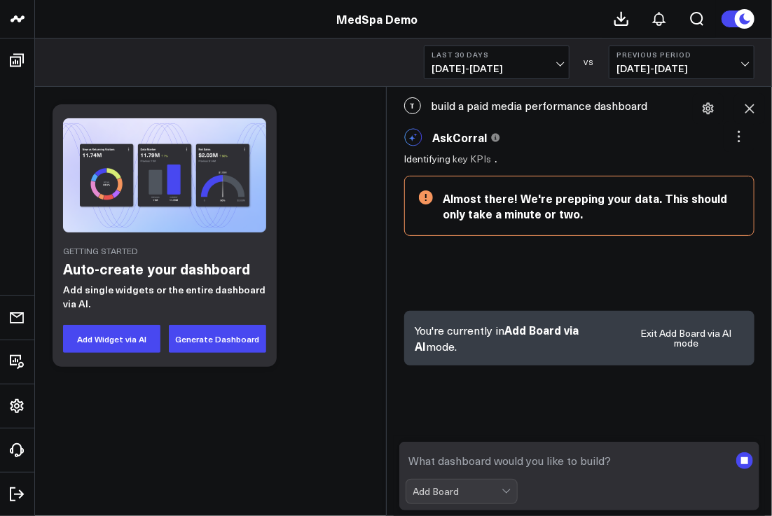
click at [301, 366] on div "Getting Started Auto-create your dashboard Add single widgets or the entire das…" at bounding box center [404, 235] width 716 height 277
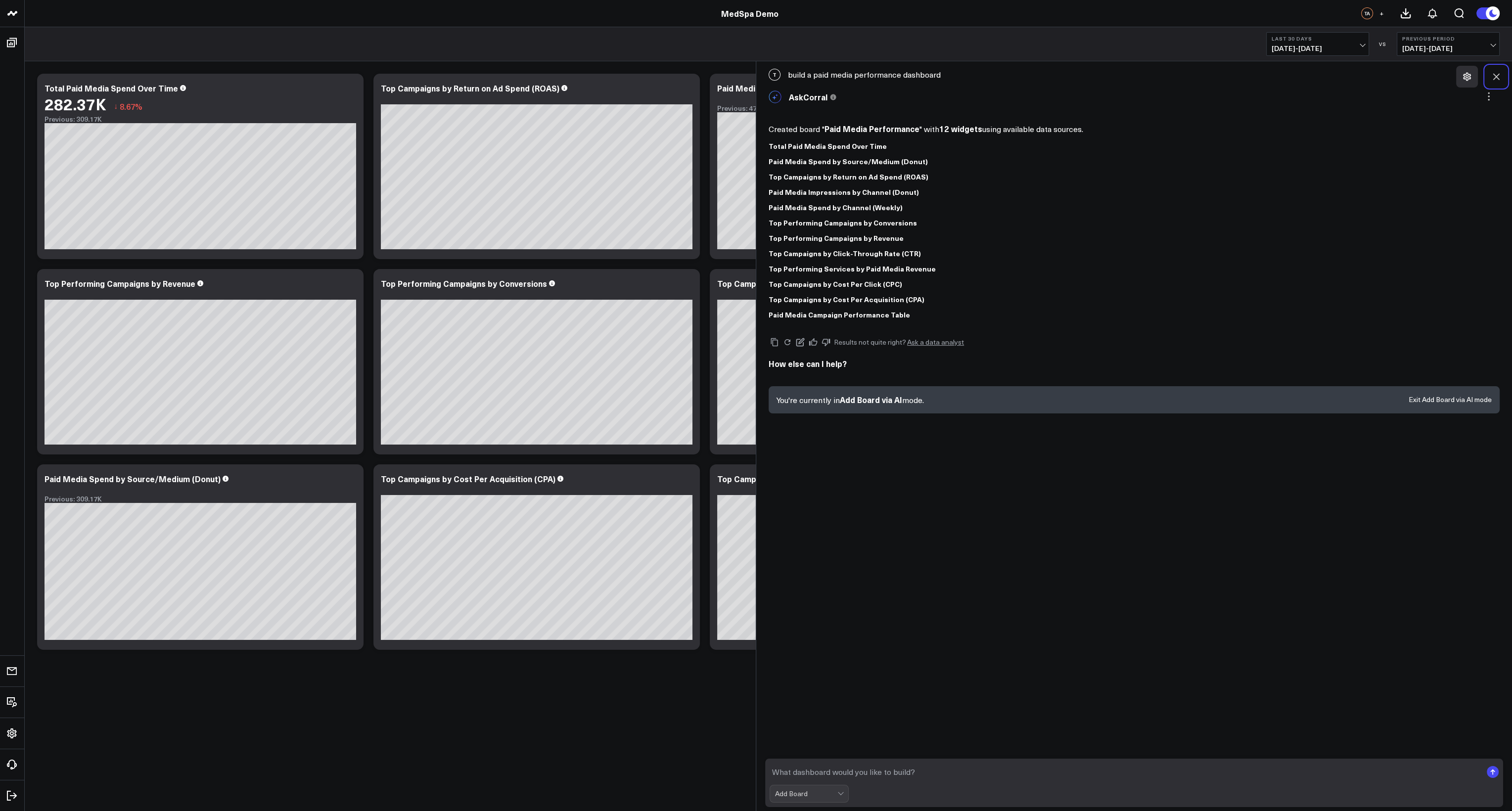
drag, startPoint x: 1496, startPoint y: 78, endPoint x: 1476, endPoint y: 68, distance: 22.4
click at [1090, 78] on icon at bounding box center [1496, 77] width 10 height 10
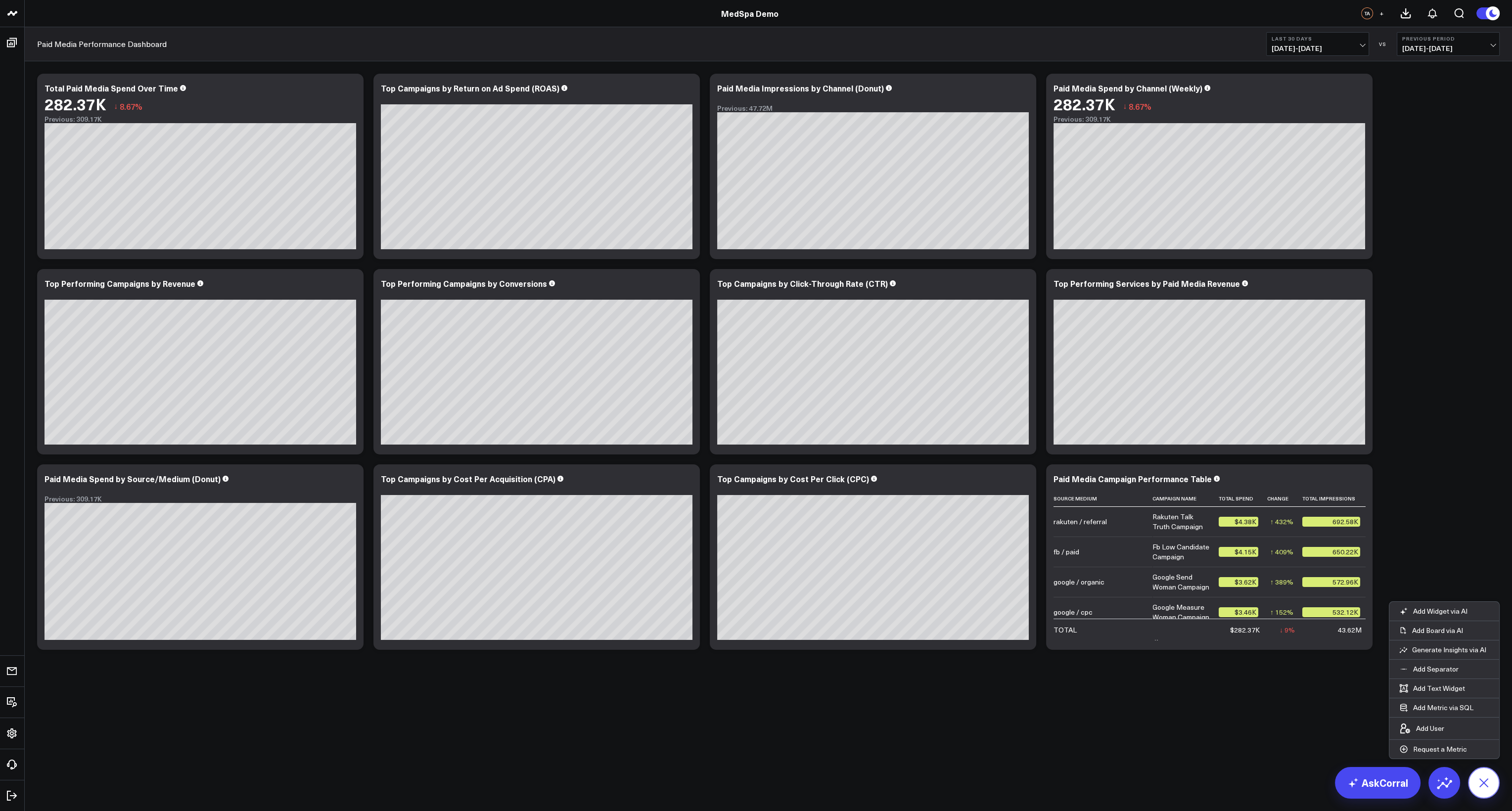
click at [1090, 728] on icon at bounding box center [1484, 783] width 23 height 23
